Goal: Task Accomplishment & Management: Complete application form

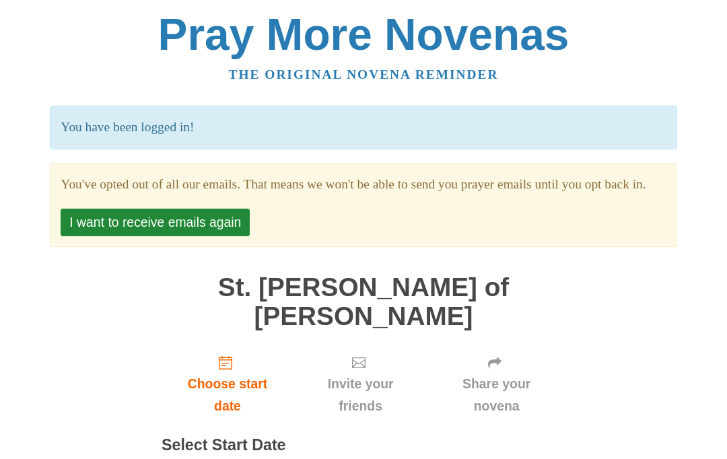
click at [224, 234] on button "I want to receive emails again" at bounding box center [155, 223] width 189 height 28
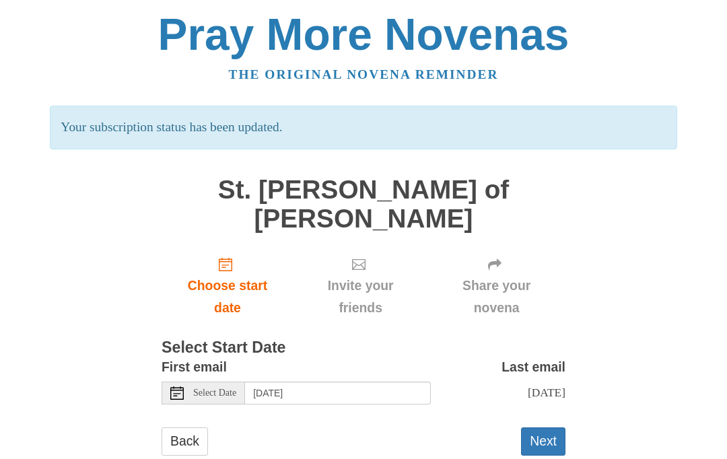
scroll to position [12, 0]
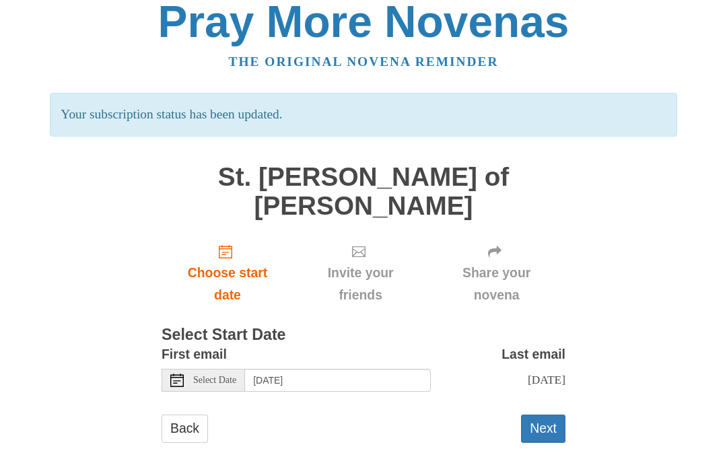
click at [539, 415] on button "Next" at bounding box center [543, 429] width 44 height 28
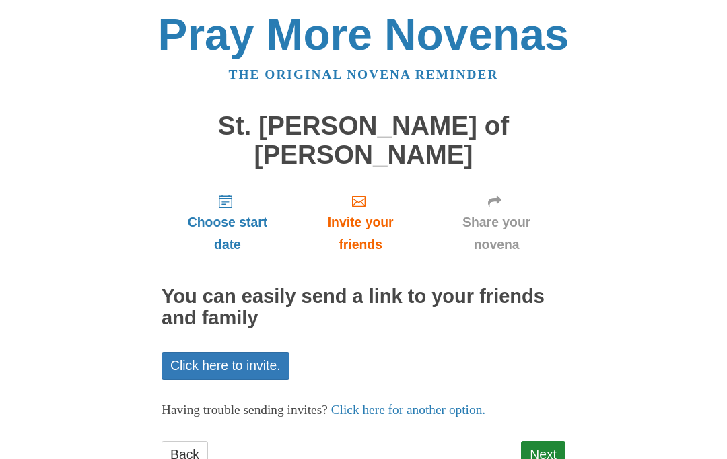
click at [354, 211] on span "Invite your friends" at bounding box center [360, 233] width 107 height 44
click at [370, 211] on span "Invite your friends" at bounding box center [360, 233] width 107 height 44
click at [552, 441] on link "Next" at bounding box center [543, 455] width 44 height 28
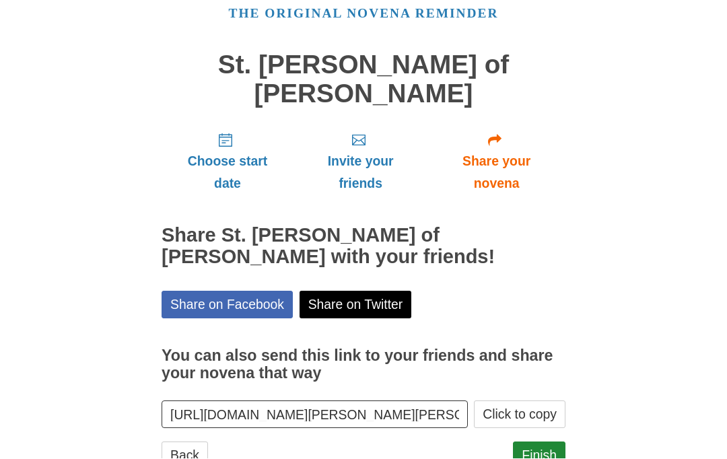
scroll to position [76, 0]
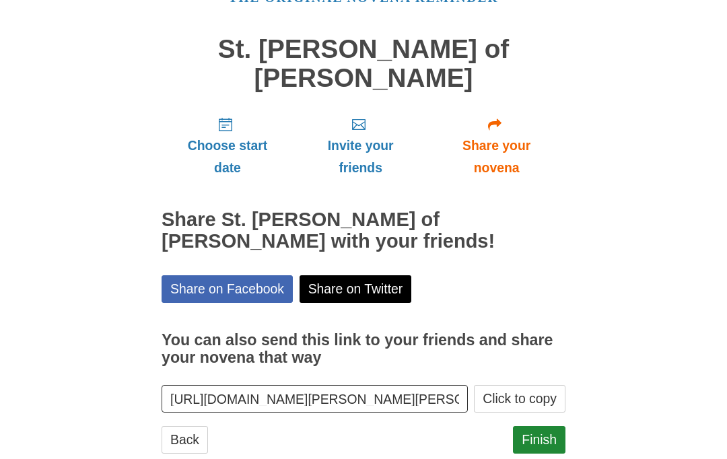
click at [248, 276] on link "Share on Facebook" at bounding box center [227, 290] width 131 height 28
